Goal: Navigation & Orientation: Find specific page/section

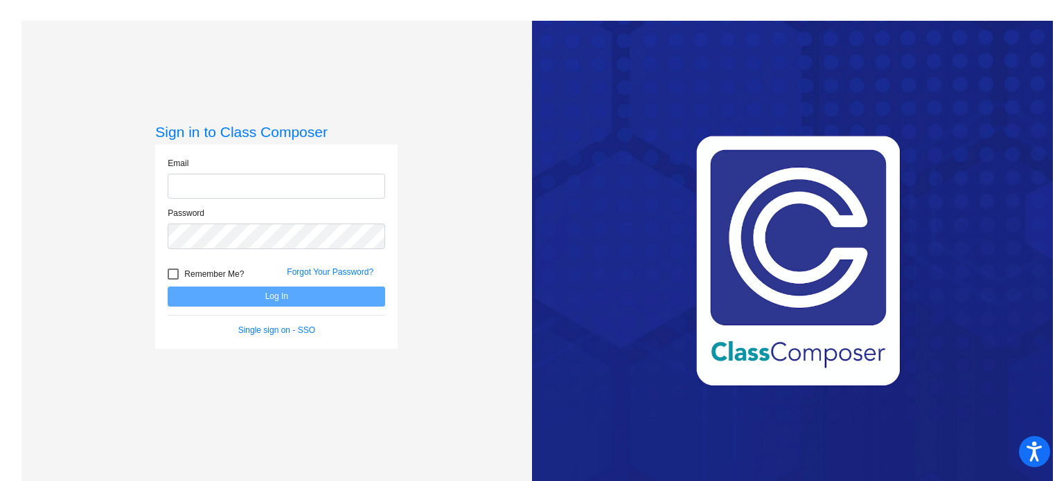
type input "[EMAIL_ADDRESS][DOMAIN_NAME]"
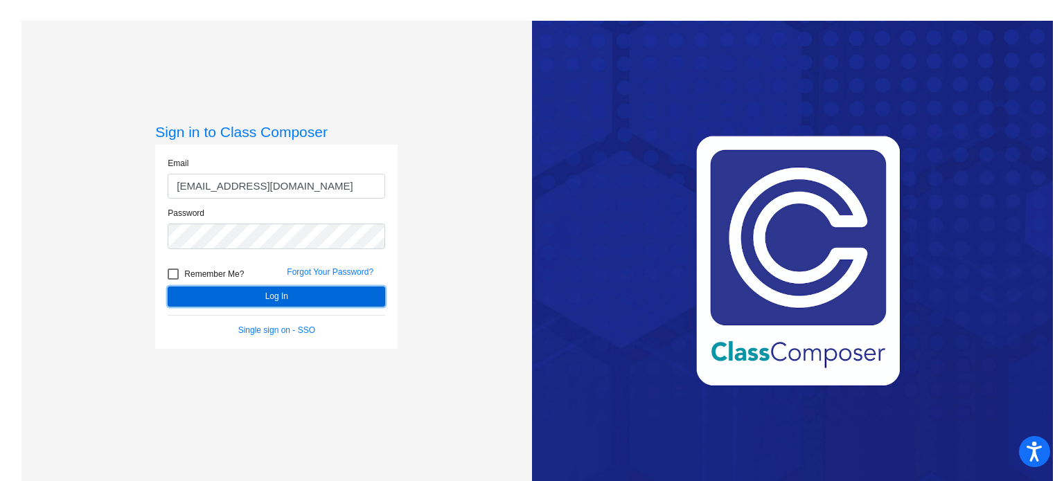
click at [299, 299] on button "Log In" at bounding box center [276, 297] width 217 height 20
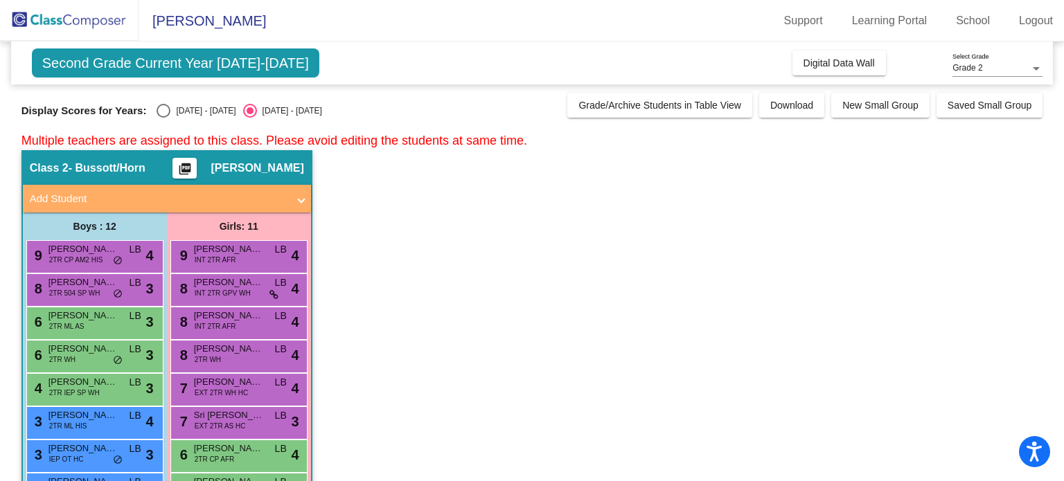
click at [270, 64] on span "Second Grade Current Year [DATE]-[DATE]" at bounding box center [175, 62] width 287 height 29
click at [831, 67] on span "Digital Data Wall" at bounding box center [838, 62] width 71 height 11
click at [1037, 69] on div at bounding box center [1036, 68] width 7 height 3
click at [997, 125] on div at bounding box center [532, 240] width 1064 height 481
click at [898, 22] on link "Learning Portal" at bounding box center [890, 21] width 98 height 22
